Goal: Navigation & Orientation: Find specific page/section

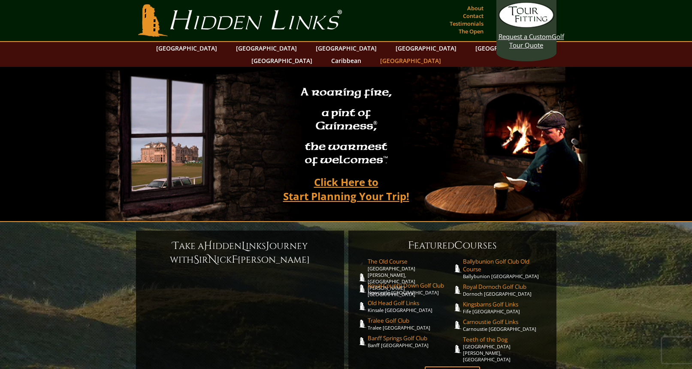
click at [445, 54] on link "[GEOGRAPHIC_DATA]" at bounding box center [410, 60] width 69 height 12
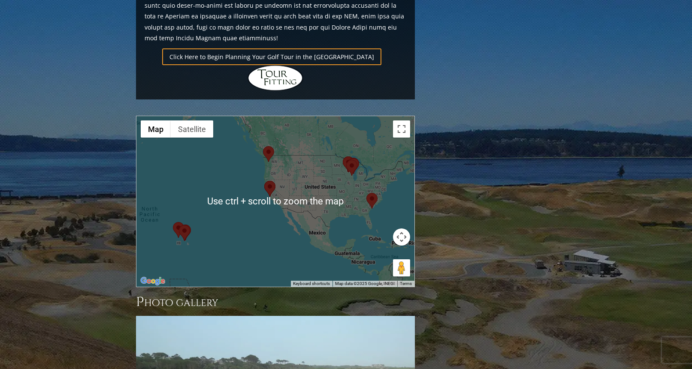
scroll to position [643, 0]
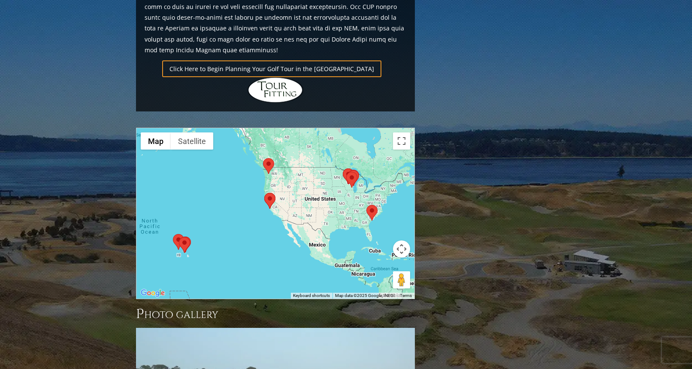
click at [248, 212] on div at bounding box center [275, 213] width 278 height 171
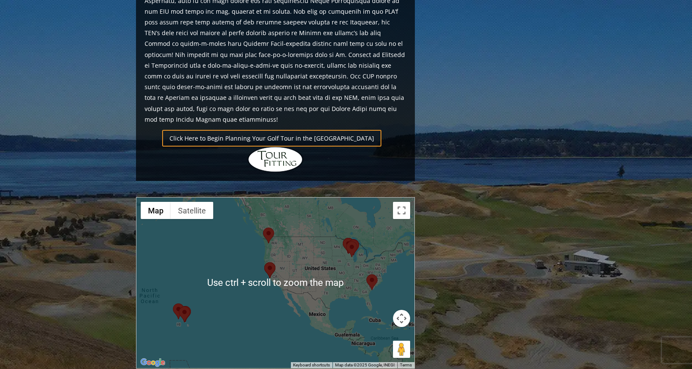
scroll to position [600, 0]
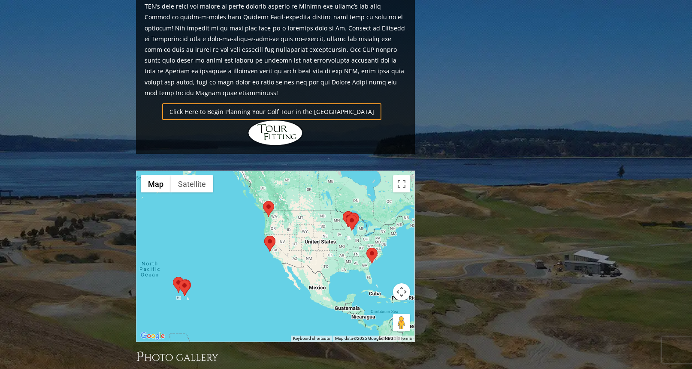
click at [366, 248] on area at bounding box center [366, 248] width 0 height 0
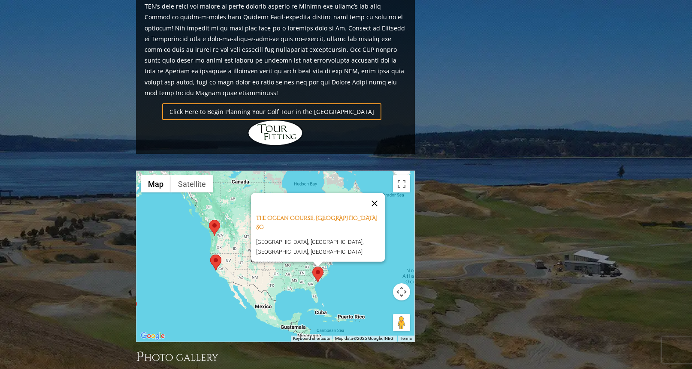
click at [377, 193] on button "Close" at bounding box center [374, 203] width 21 height 21
